Goal: Information Seeking & Learning: Check status

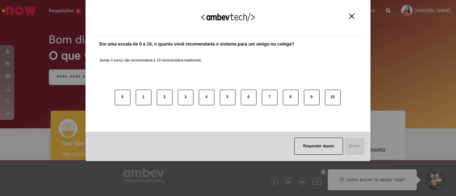
click at [354, 18] on img "Close" at bounding box center [351, 16] width 5 height 5
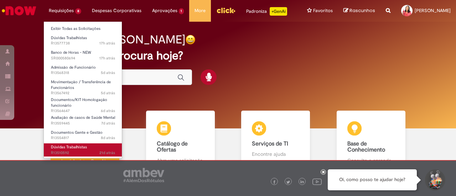
click at [63, 144] on link "Dúvidas Trabalhistas 21d atrás 21 dias atrás R13510592" at bounding box center [83, 150] width 78 height 13
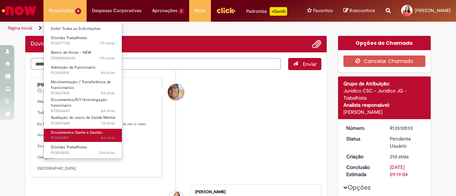
click at [75, 135] on span "8d atrás 8 dias atrás R13554817" at bounding box center [83, 138] width 64 height 6
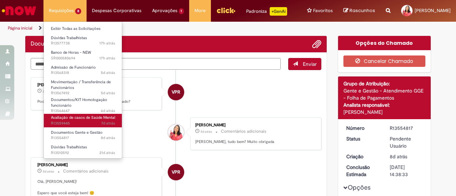
click at [76, 120] on span "Avaliação de casos de Saúde Mental" at bounding box center [83, 117] width 64 height 5
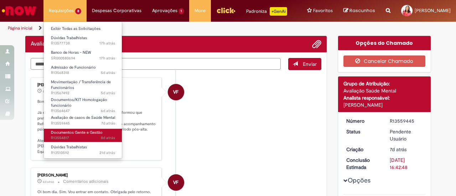
click at [70, 141] on link "Documentos Gente e Gestão 8d atrás 8 dias atrás R13554817" at bounding box center [83, 135] width 78 height 13
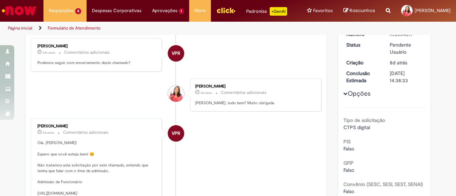
scroll to position [19, 0]
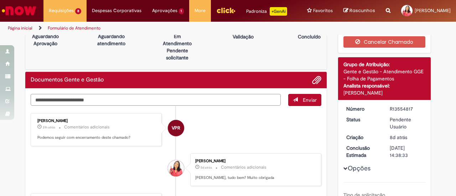
click at [100, 106] on textarea "Digite sua mensagem aqui..." at bounding box center [156, 100] width 250 height 12
type textarea "**********"
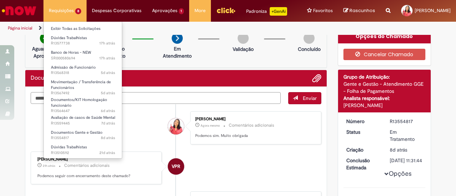
scroll to position [0, 0]
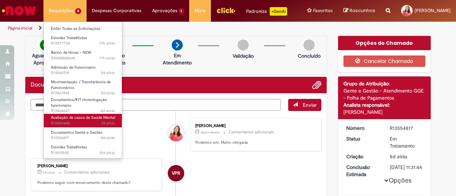
click at [72, 117] on span "Avaliação de casos de Saúde Mental" at bounding box center [83, 117] width 64 height 5
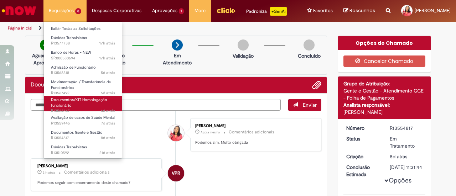
click at [76, 98] on span "Documentos/KIT Homologação funcionário" at bounding box center [79, 102] width 56 height 11
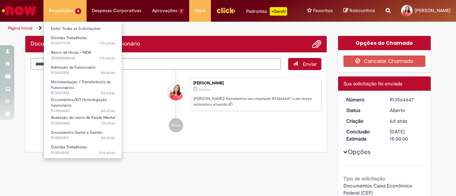
click at [83, 94] on li "Documentos/KIT Homologação funcionário 6d atrás 6 dias atrás R13564647" at bounding box center [83, 103] width 78 height 18
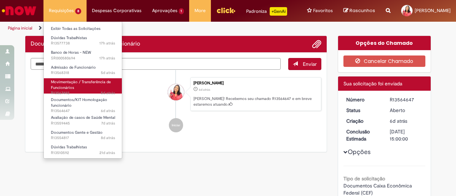
click at [88, 83] on span "Movimentação / Transferência de Funcionários" at bounding box center [81, 85] width 60 height 11
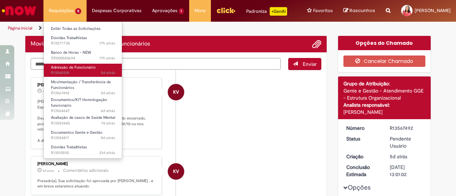
click at [87, 72] on span "5d atrás 5 dias atrás R13568318" at bounding box center [83, 73] width 64 height 6
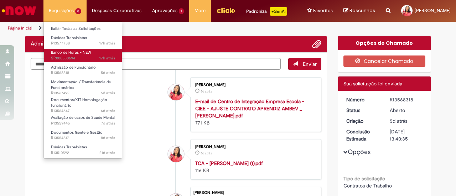
click at [78, 58] on span "17h atrás 17 horas atrás SR000580694" at bounding box center [83, 59] width 64 height 6
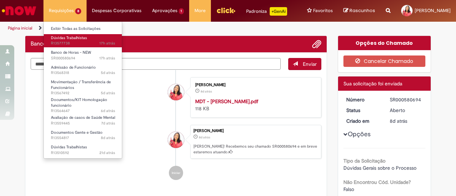
click at [86, 34] on link "Dúvidas Trabalhistas 17h atrás 17 horas atrás R13577738" at bounding box center [83, 40] width 78 height 13
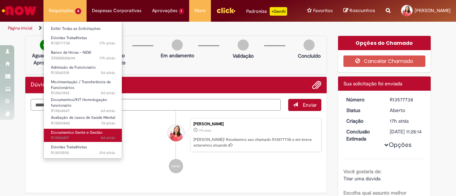
click at [81, 136] on span "8d atrás 8 dias atrás R13554817" at bounding box center [83, 138] width 64 height 6
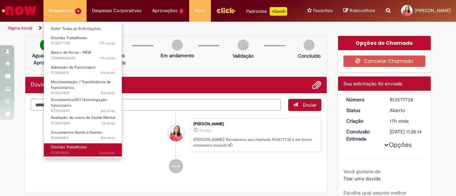
click at [54, 149] on span "Dúvidas Trabalhistas" at bounding box center [69, 147] width 36 height 5
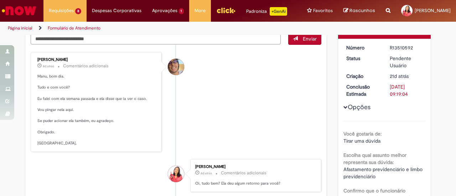
scroll to position [178, 0]
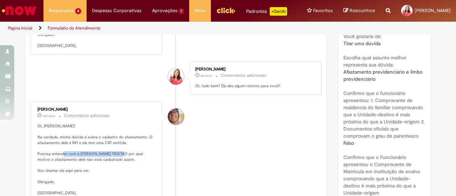
drag, startPoint x: 77, startPoint y: 159, endPoint x: 140, endPoint y: 159, distance: 63.5
click at [140, 159] on p "Oi, [PERSON_NAME]! Na verdade, minha dúvida é sobre o cadastro do afastamento. …" at bounding box center [96, 160] width 119 height 73
copy p "[PERSON_NAME]"
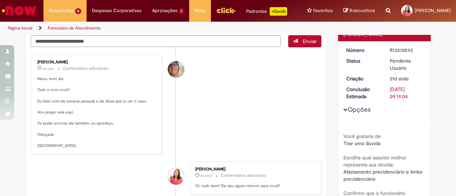
scroll to position [71, 0]
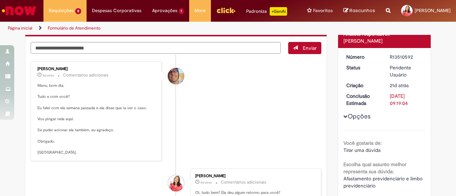
click at [401, 61] on div "R13510592" at bounding box center [406, 56] width 33 height 7
copy div "R13510592"
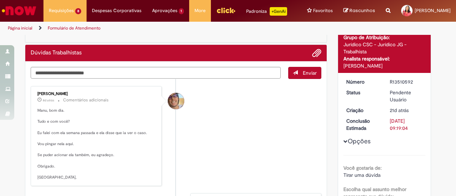
scroll to position [36, 0]
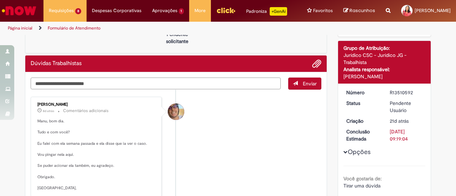
click at [89, 88] on textarea "Digite sua mensagem aqui..." at bounding box center [156, 84] width 250 height 12
drag, startPoint x: 41, startPoint y: 90, endPoint x: 51, endPoint y: 109, distance: 21.7
click at [41, 89] on textarea "**********" at bounding box center [156, 84] width 250 height 12
click at [113, 87] on textarea "**********" at bounding box center [156, 84] width 250 height 12
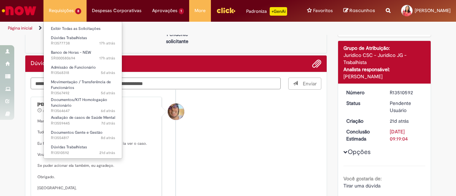
type textarea "**********"
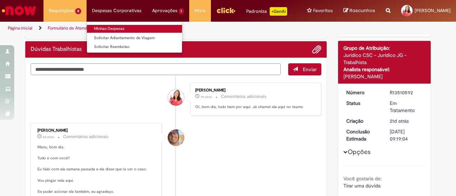
click at [110, 28] on link "Minhas Despesas" at bounding box center [134, 29] width 95 height 8
